Goal: Task Accomplishment & Management: Manage account settings

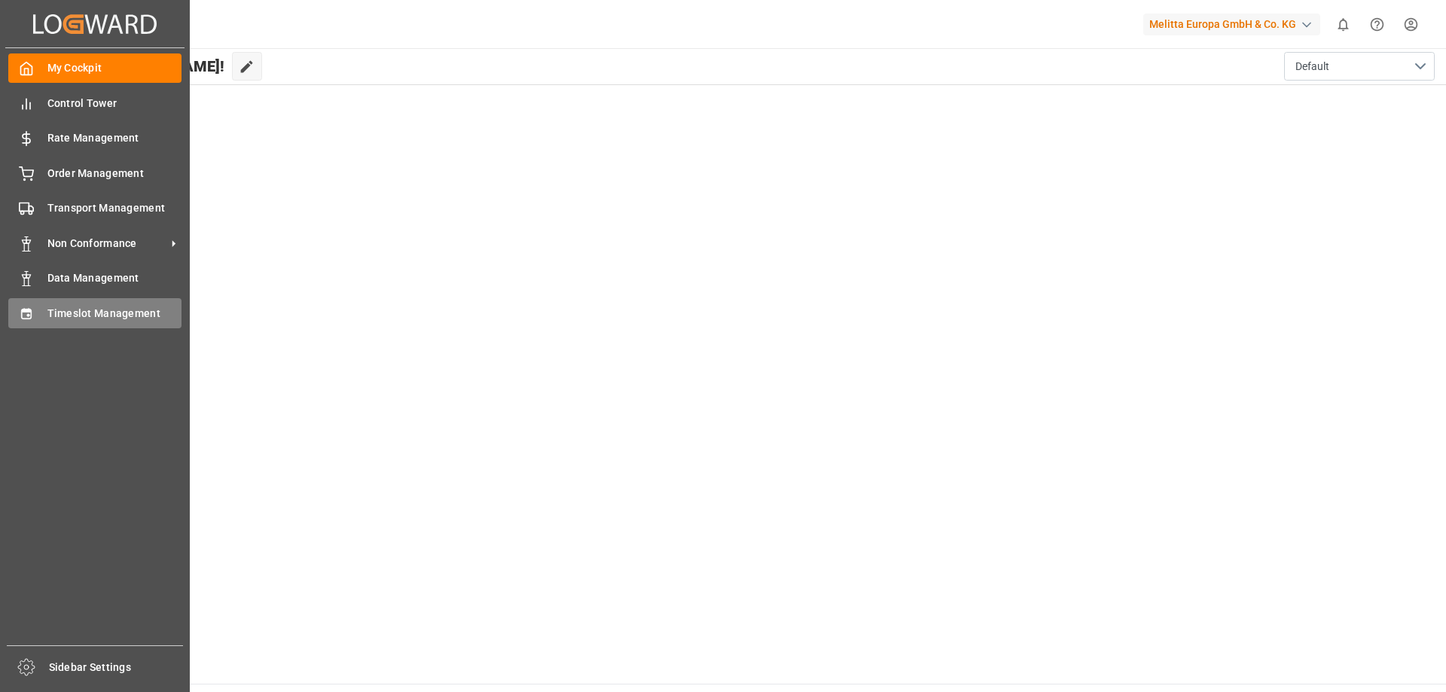
click at [93, 307] on span "Timeslot Management" at bounding box center [114, 314] width 135 height 16
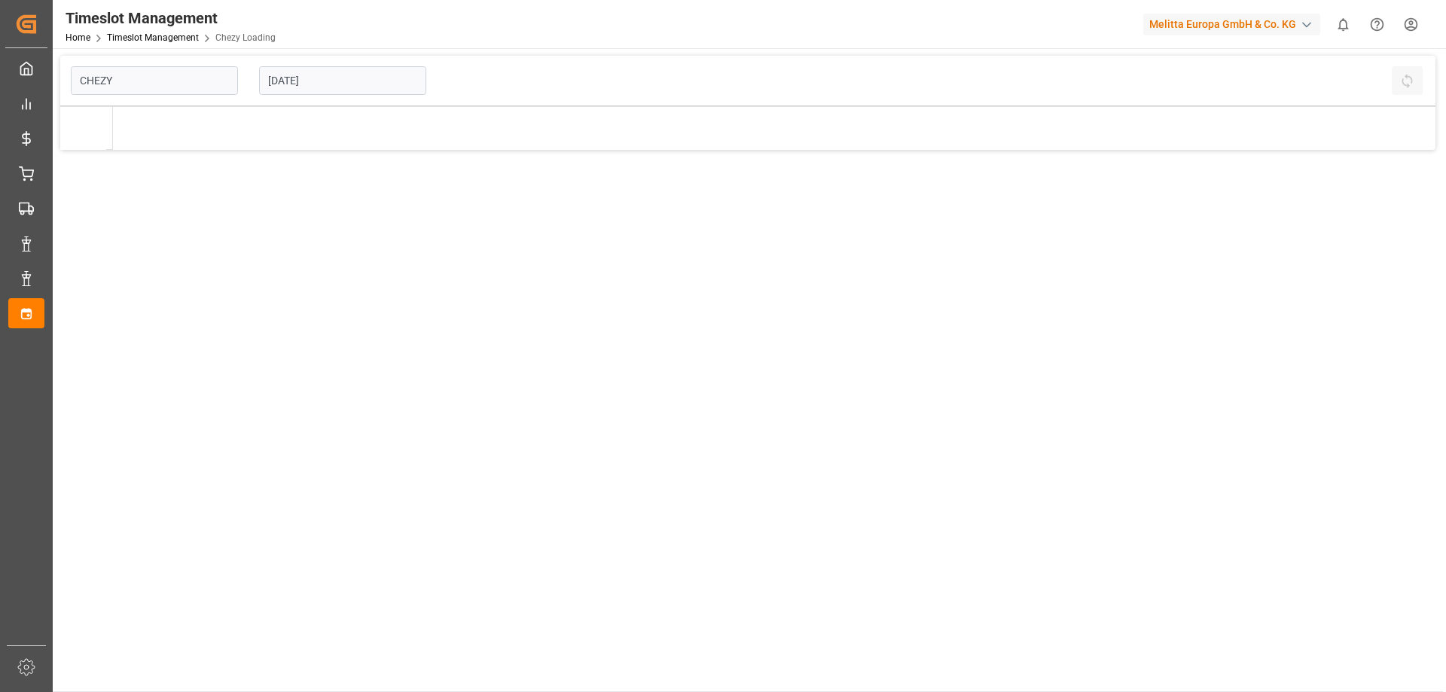
type input "Chezy Loading"
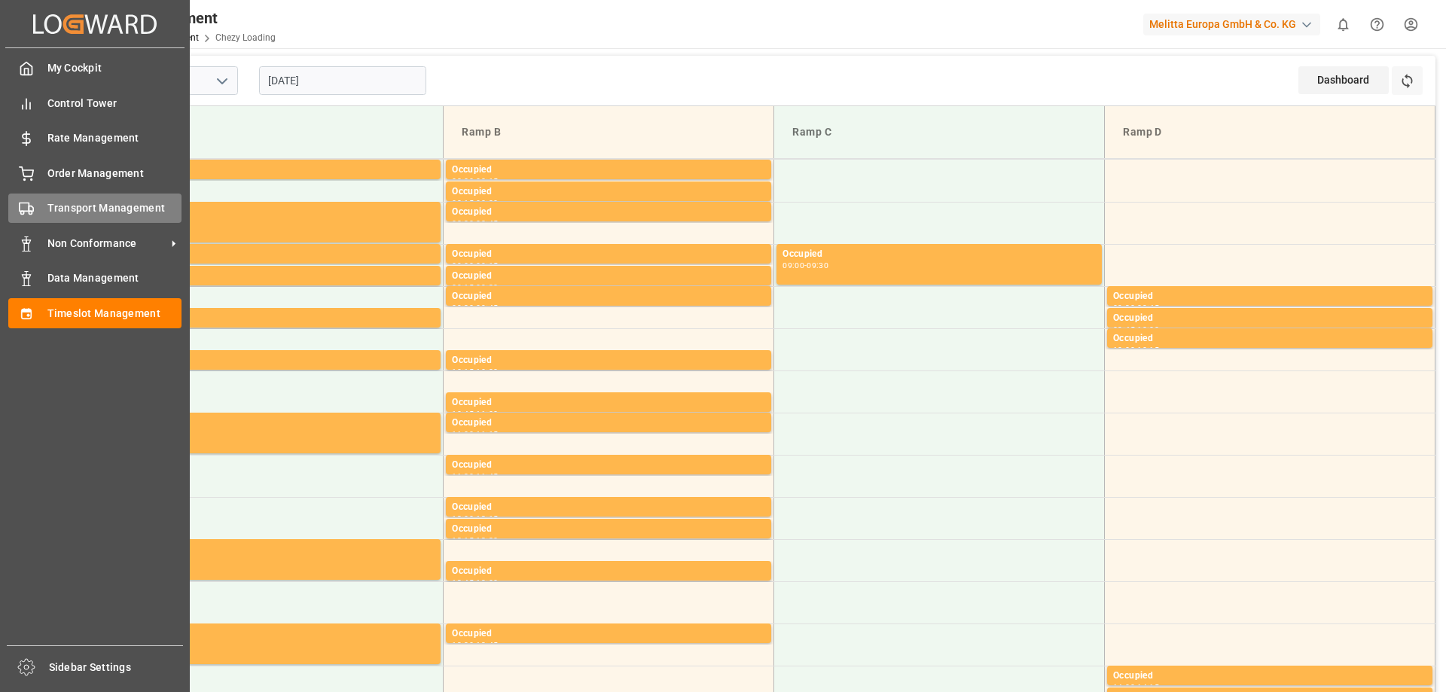
click at [86, 212] on span "Transport Management" at bounding box center [114, 208] width 135 height 16
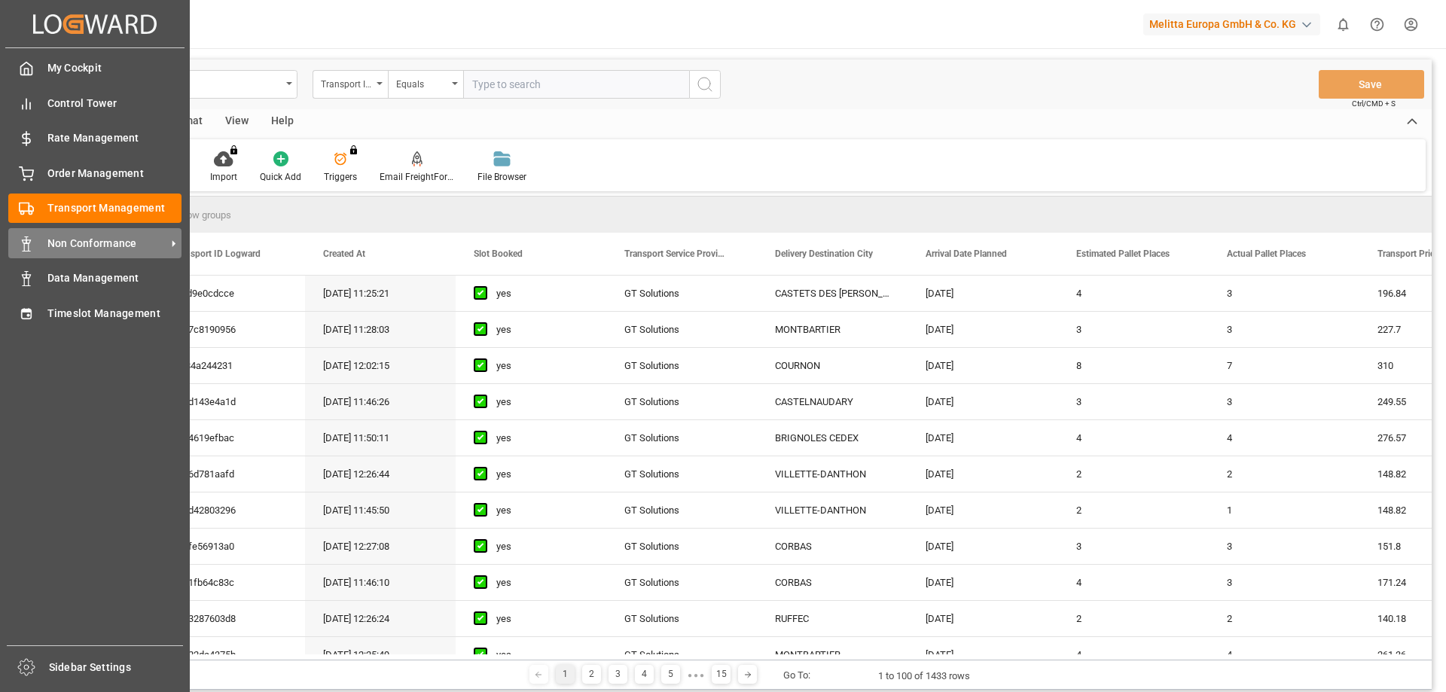
click at [72, 248] on span "Non Conformance" at bounding box center [106, 244] width 119 height 16
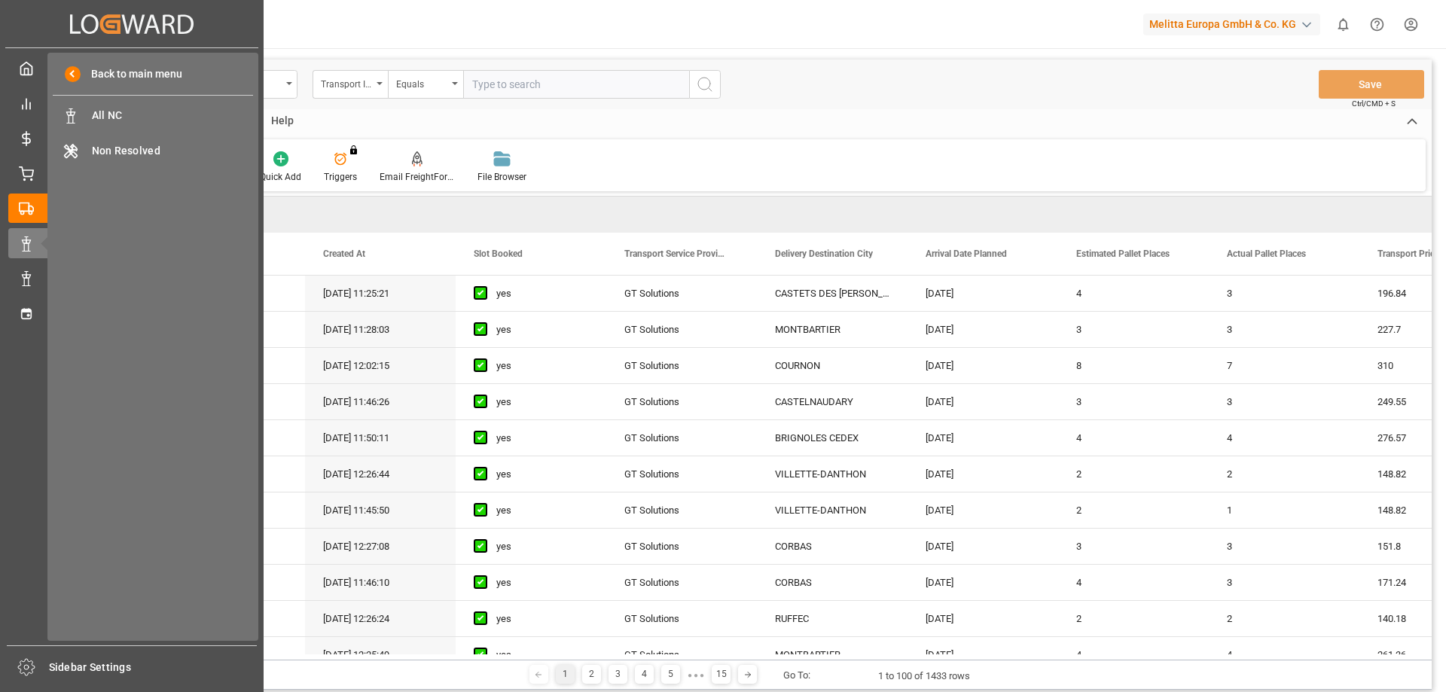
click at [149, 99] on div "Back to main menu All NC All NC Non Resolved Non Resolved" at bounding box center [152, 347] width 211 height 588
click at [140, 108] on span "All NC" at bounding box center [173, 116] width 162 height 16
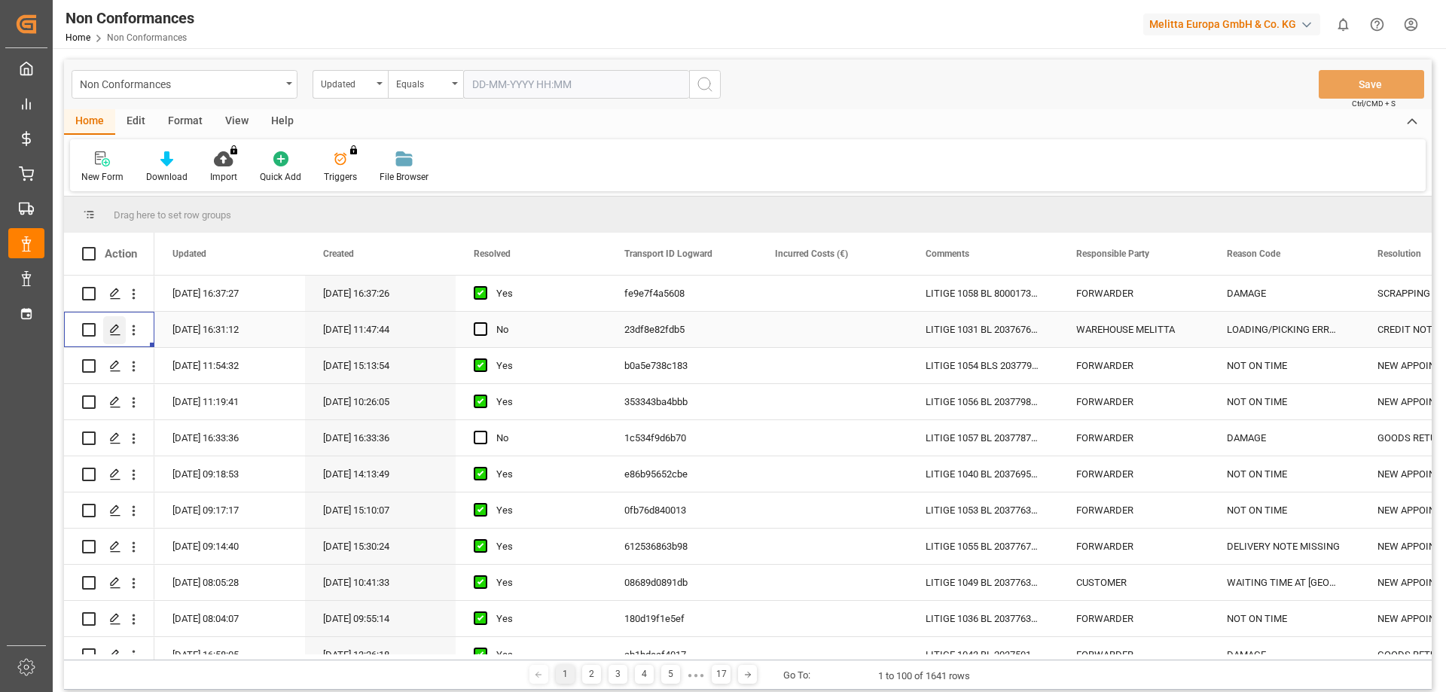
click at [108, 332] on div "Press SPACE to select this row." at bounding box center [114, 330] width 23 height 28
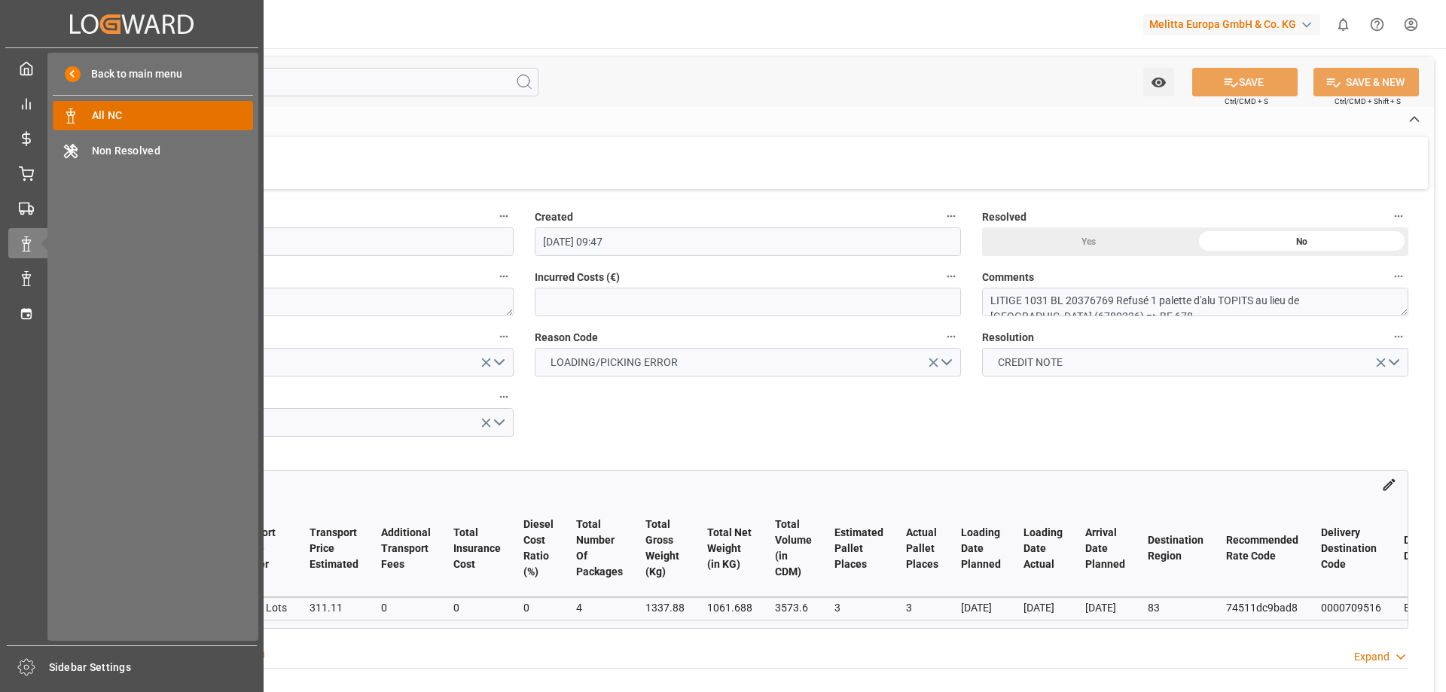
click at [120, 121] on span "All NC" at bounding box center [173, 116] width 162 height 16
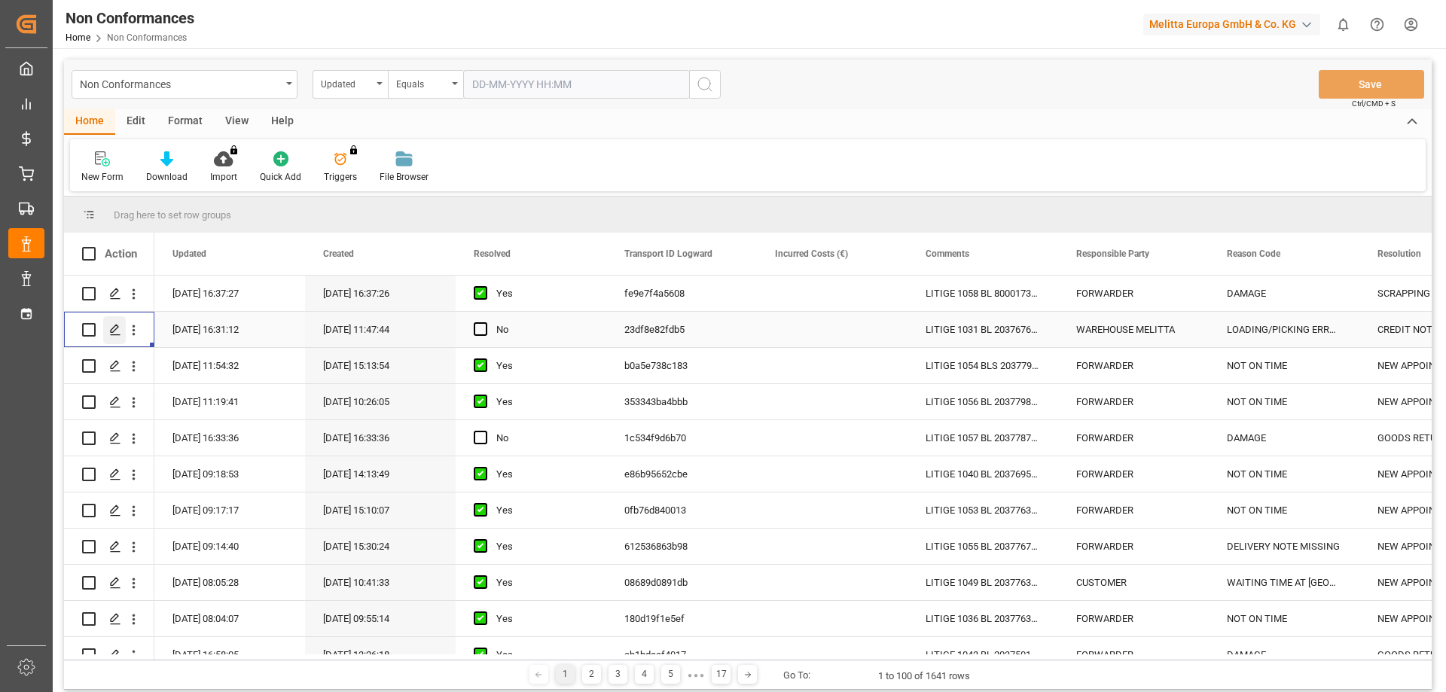
click at [116, 332] on icon "Press SPACE to select this row." at bounding box center [115, 330] width 12 height 12
click at [106, 370] on div "Press SPACE to select this row." at bounding box center [114, 367] width 23 height 28
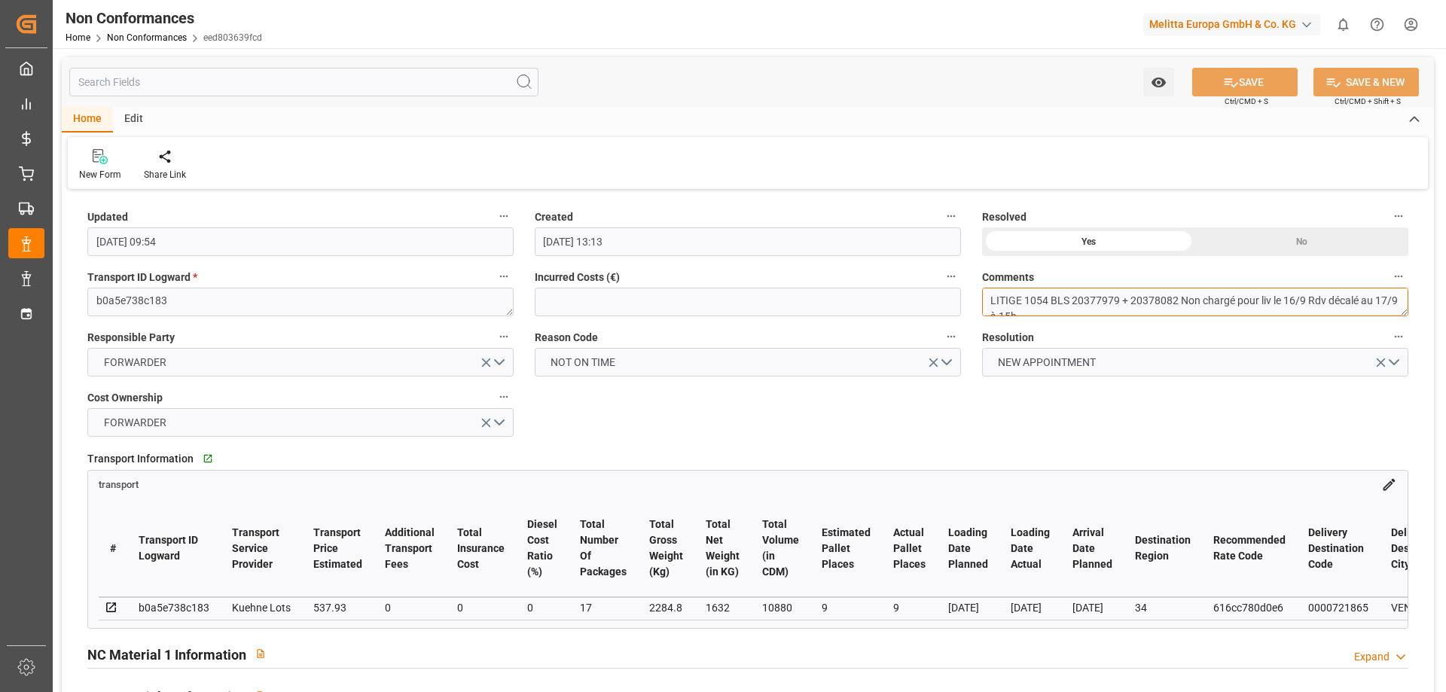
click at [1107, 296] on textarea "LITIGE 1054 BLS 20377979 + 20378082 Non chargé pour liv le 16/9 Rdv décalé au 1…" at bounding box center [1195, 302] width 426 height 29
